Goal: Information Seeking & Learning: Learn about a topic

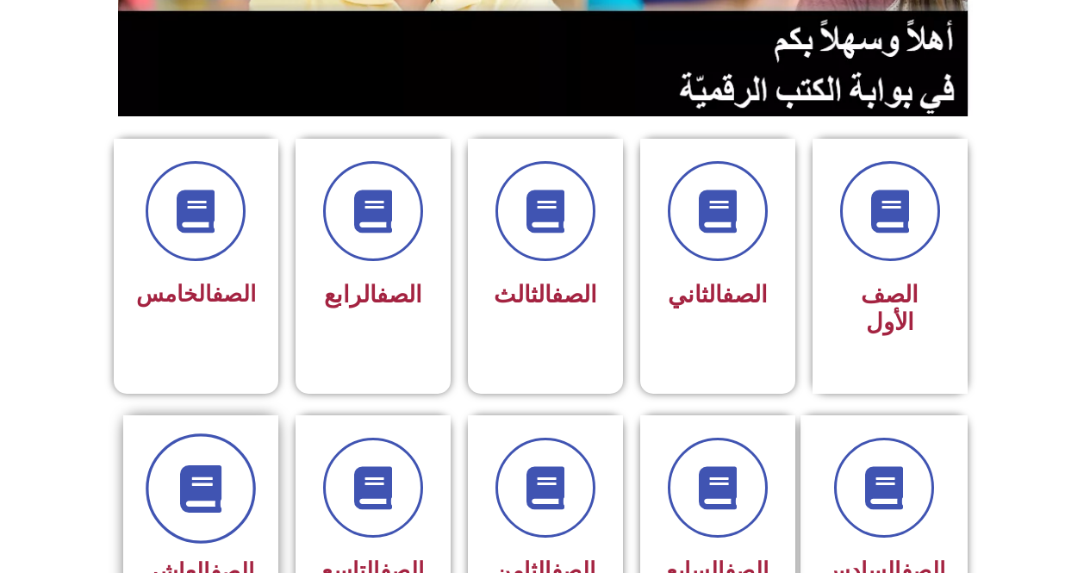
scroll to position [517, 0]
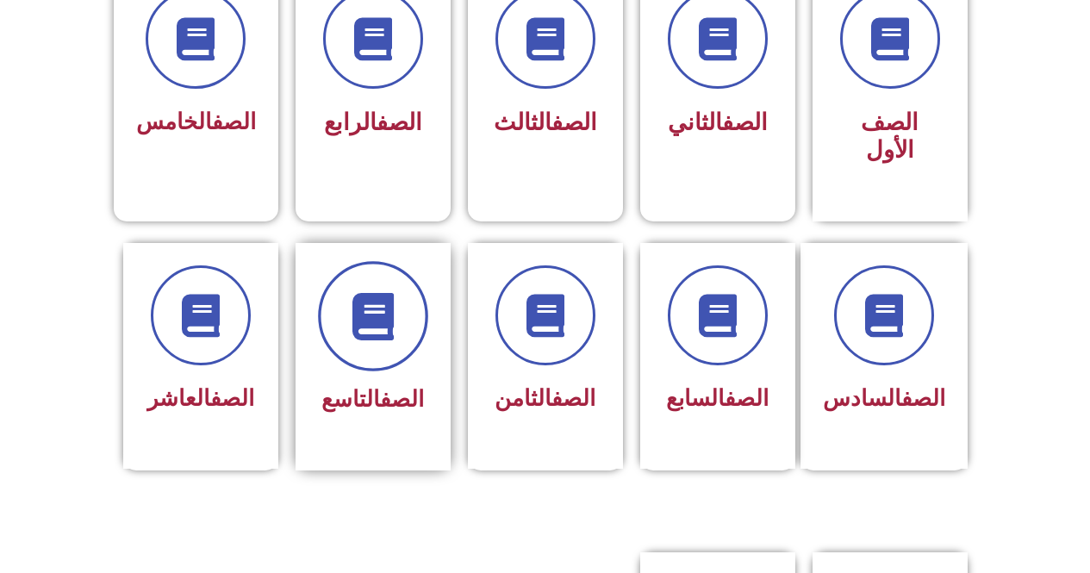
click at [365, 313] on span at bounding box center [373, 316] width 110 height 110
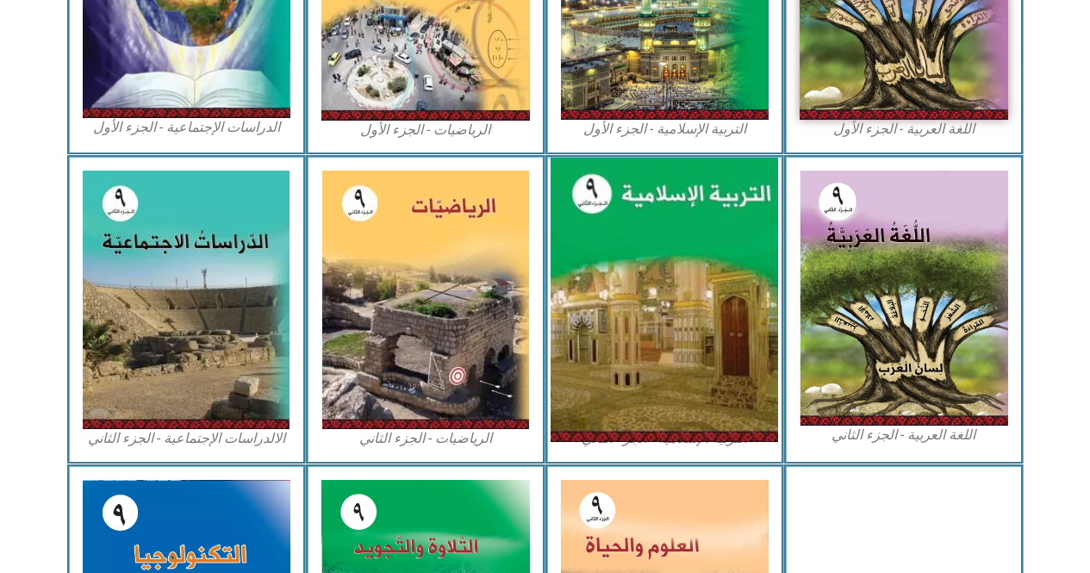
scroll to position [861, 0]
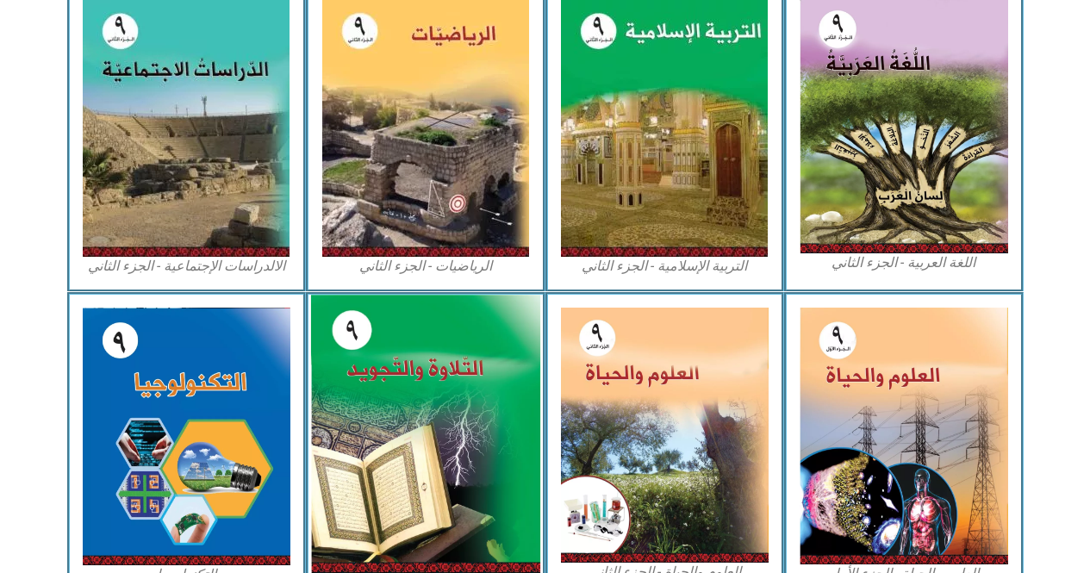
click at [487, 421] on img at bounding box center [425, 434] width 229 height 278
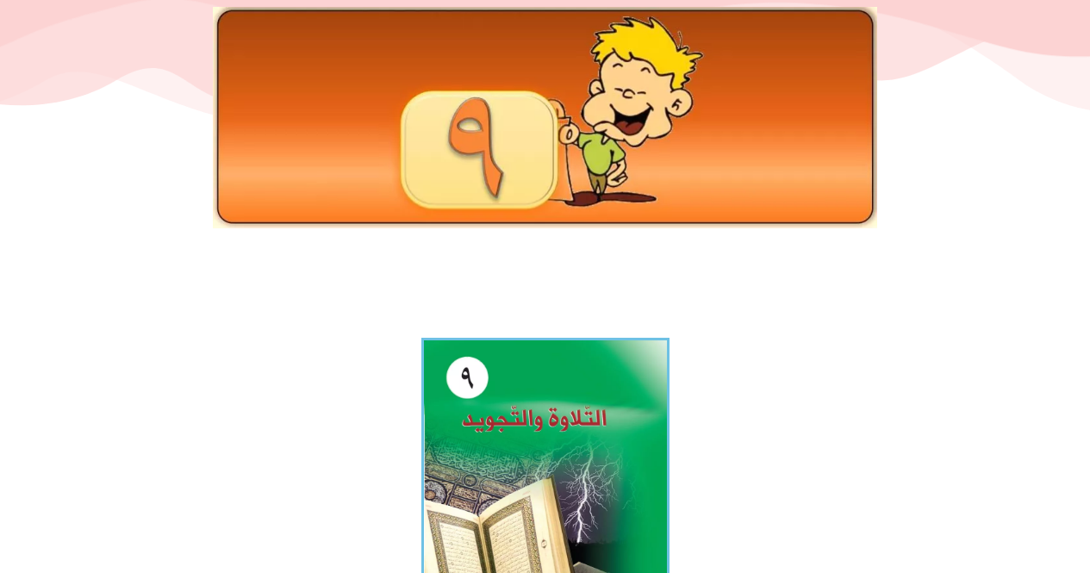
scroll to position [431, 0]
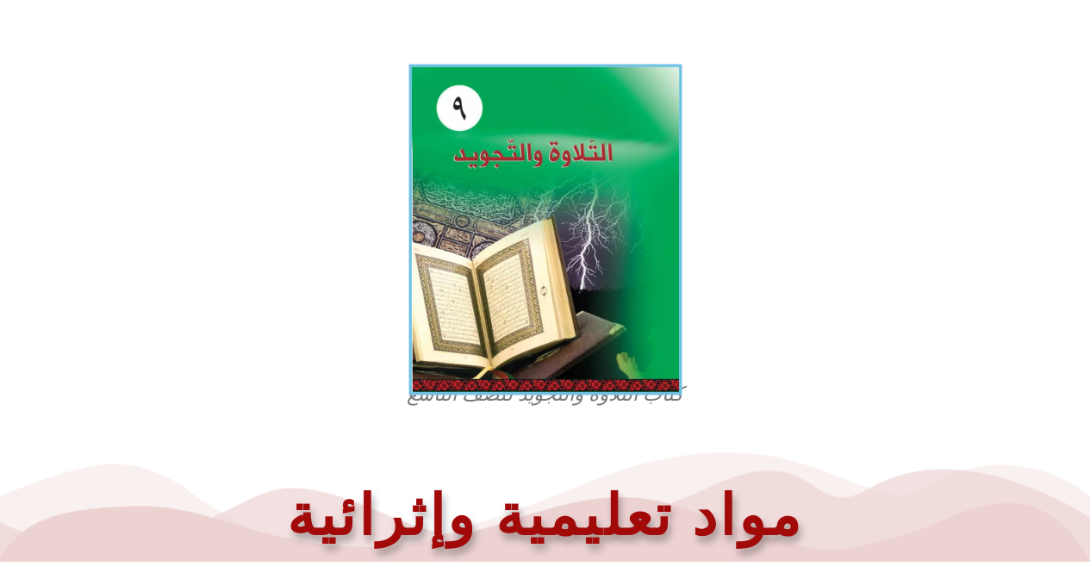
click at [590, 376] on img at bounding box center [544, 230] width 273 height 331
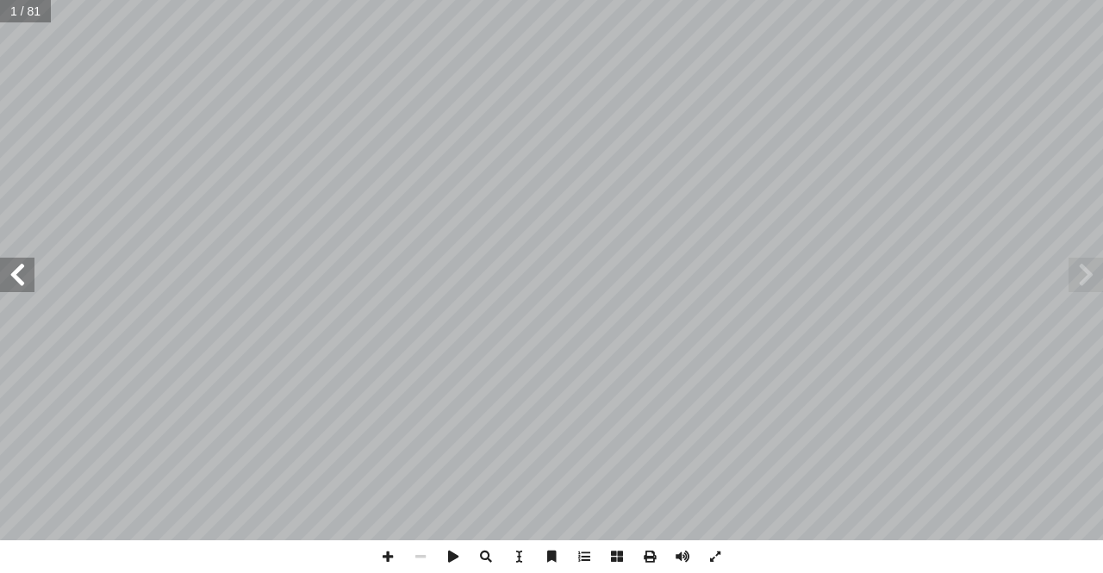
click at [26, 276] on span at bounding box center [17, 275] width 34 height 34
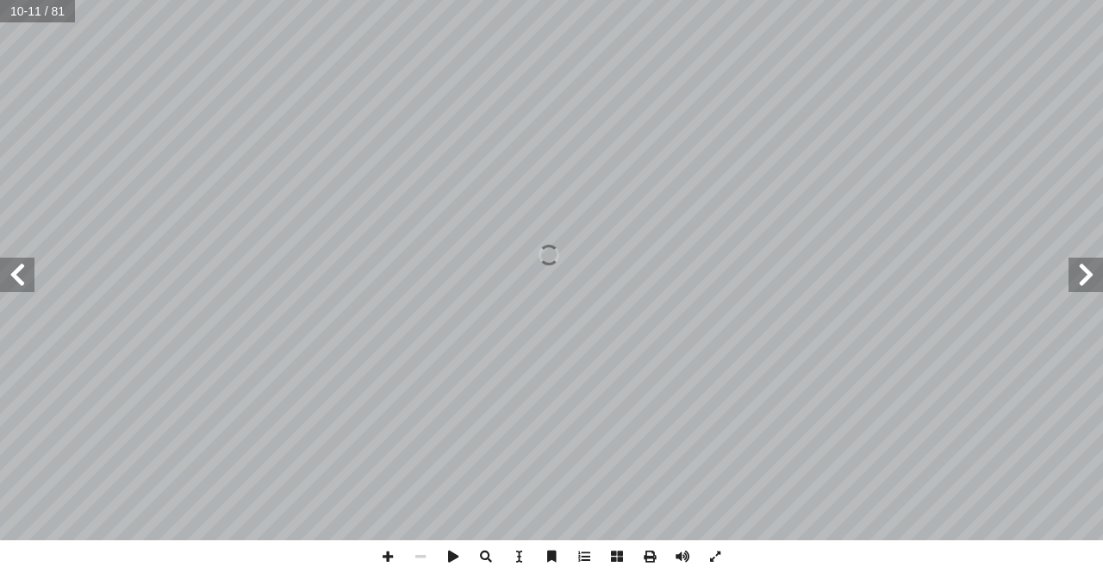
click at [26, 276] on span at bounding box center [17, 275] width 34 height 34
click at [10, 280] on span at bounding box center [17, 275] width 34 height 34
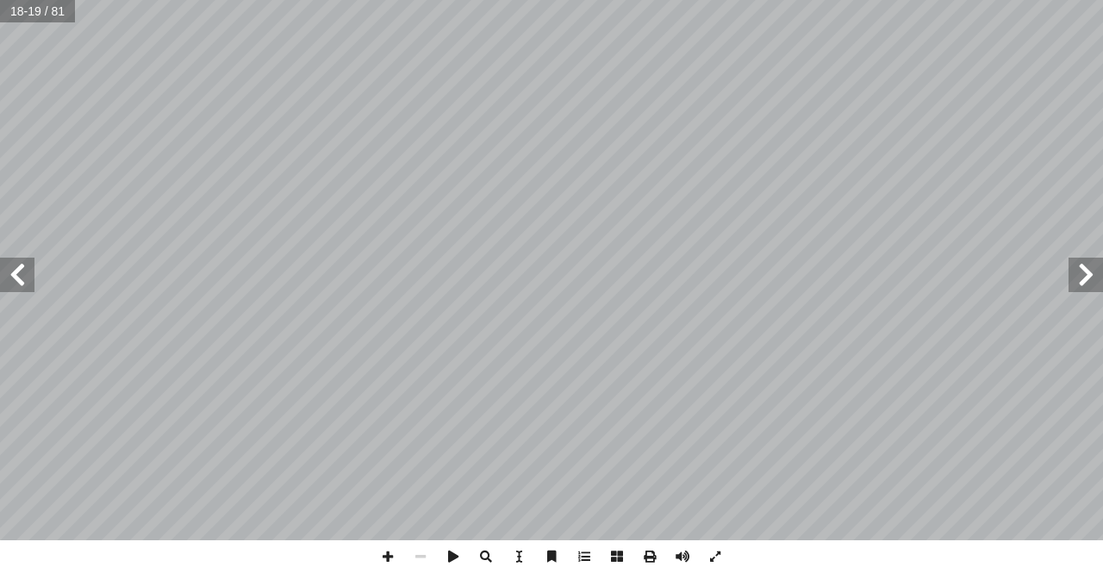
click at [10, 282] on span at bounding box center [17, 275] width 34 height 34
click at [388, 559] on span at bounding box center [387, 556] width 33 height 33
click at [835, 157] on html "الصفحة الرئيسية الصف الأول الصف الثاني الصف الثالث الصف الرابع الصف الخامس الصف…" at bounding box center [551, 78] width 1103 height 157
click at [385, 556] on span at bounding box center [387, 556] width 33 height 33
click at [504, 157] on html "الصفحة الرئيسية الصف الأول الصف الثاني الصف الثالث الصف الرابع الصف الخامس الصف…" at bounding box center [551, 78] width 1103 height 157
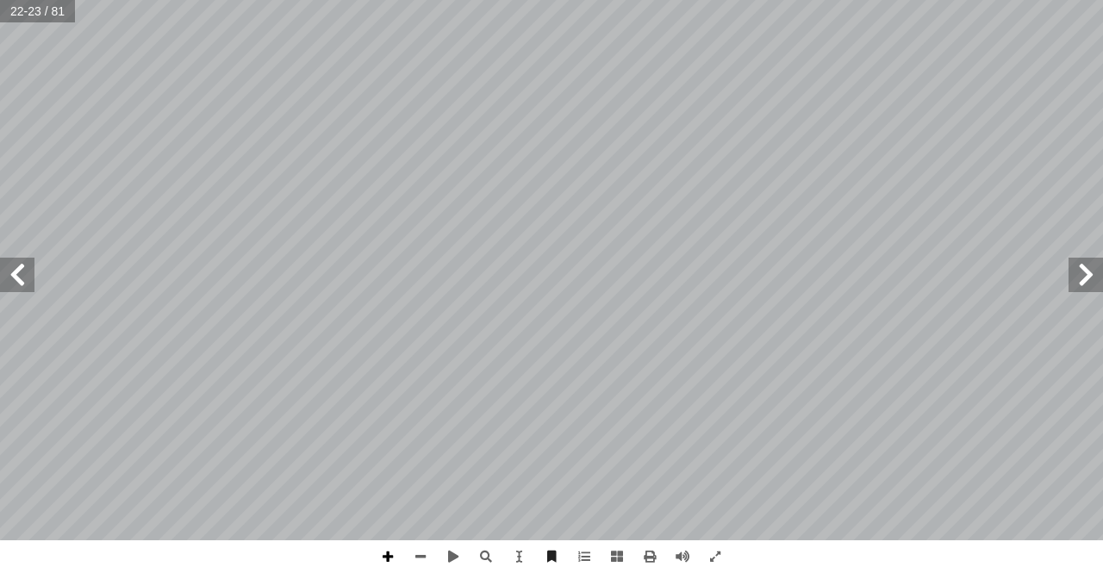
click at [386, 549] on span at bounding box center [387, 556] width 33 height 33
click at [575, 157] on html "الصفحة الرئيسية الصف الأول الصف الثاني الصف الثالث الصف الرابع الصف الخامس الصف…" at bounding box center [551, 78] width 1103 height 157
click at [1097, 272] on span at bounding box center [1085, 275] width 34 height 34
click at [21, 276] on span at bounding box center [17, 275] width 34 height 34
click at [416, 550] on span at bounding box center [420, 556] width 33 height 33
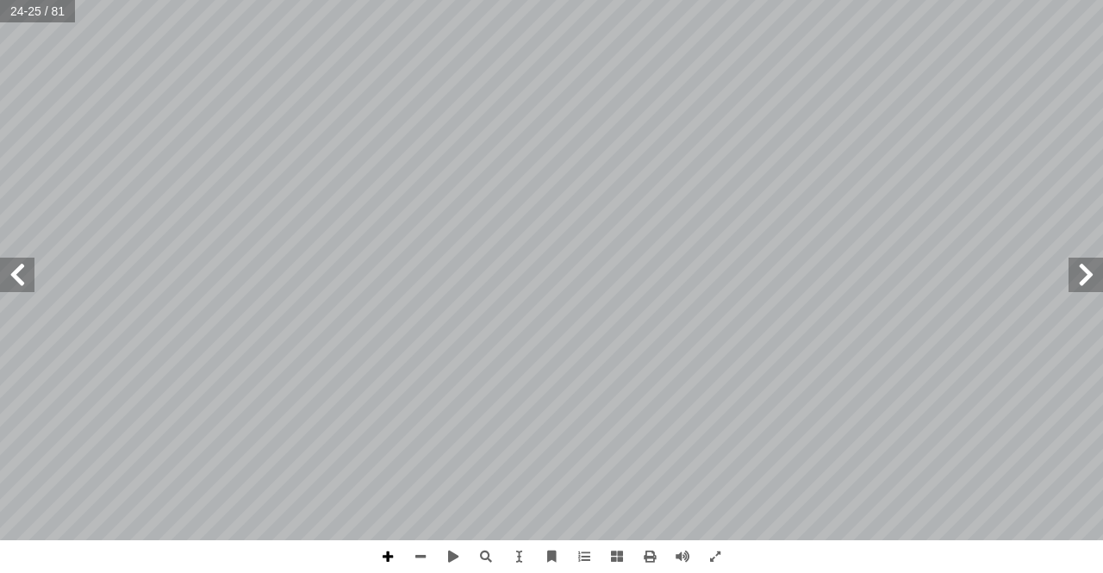
click at [387, 551] on span at bounding box center [387, 556] width 33 height 33
click at [6, 0] on html "الصفحة الرئيسية الصف الأول الصف الثاني الصف الثالث الصف الرابع الصف الخامس الصف…" at bounding box center [551, 78] width 1103 height 157
click at [415, 556] on span at bounding box center [420, 556] width 33 height 33
click at [420, 556] on span at bounding box center [420, 556] width 33 height 33
click at [1090, 272] on span at bounding box center [1085, 275] width 34 height 34
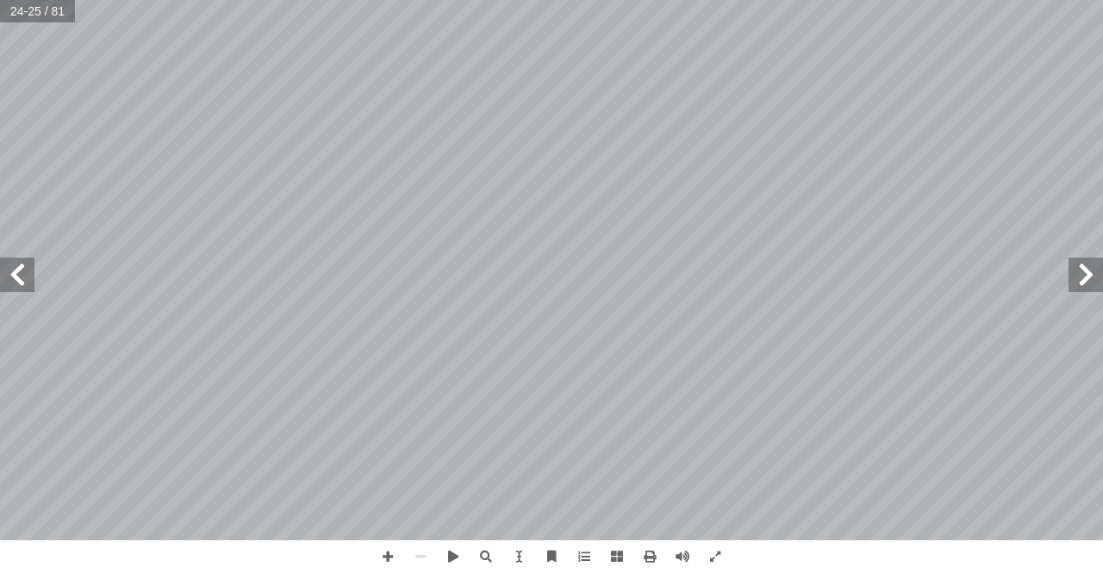
click at [1102, 272] on span at bounding box center [1085, 275] width 34 height 34
click at [9, 276] on span at bounding box center [17, 275] width 34 height 34
click at [391, 554] on span at bounding box center [387, 556] width 33 height 33
